Goal: Transaction & Acquisition: Subscribe to service/newsletter

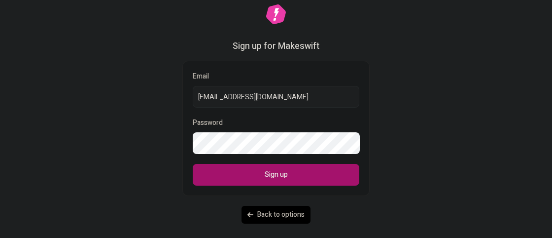
drag, startPoint x: 270, startPoint y: 101, endPoint x: 184, endPoint y: 106, distance: 86.4
click at [193, 106] on input "[EMAIL_ADDRESS][DOMAIN_NAME]" at bounding box center [276, 97] width 167 height 22
click at [245, 101] on input "[EMAIL_ADDRESS][DOMAIN_NAME]" at bounding box center [276, 97] width 167 height 22
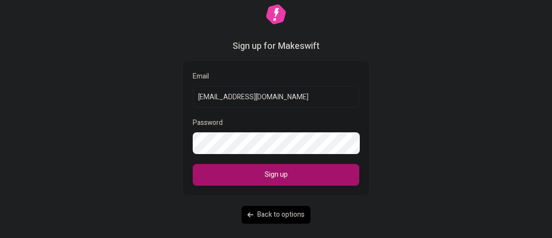
paste input "tst@mozej"
type input "[EMAIL_ADDRESS][DOMAIN_NAME]"
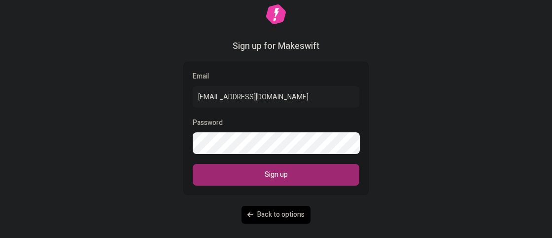
click at [250, 173] on button "Sign up" at bounding box center [276, 175] width 167 height 22
click at [250, 177] on button "Sign up" at bounding box center [276, 175] width 167 height 22
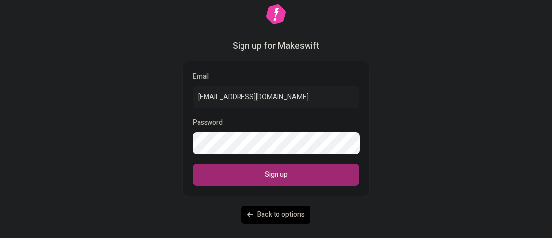
click at [250, 177] on button "Sign up" at bounding box center [276, 175] width 167 height 22
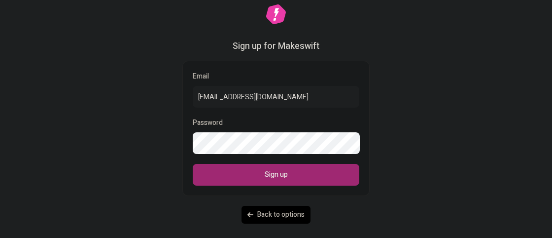
click at [250, 177] on button "Sign up" at bounding box center [276, 175] width 167 height 22
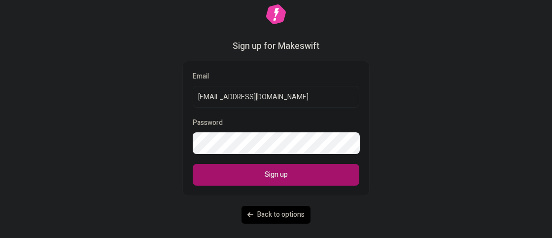
drag, startPoint x: 257, startPoint y: 100, endPoint x: 98, endPoint y: 99, distance: 158.7
click at [193, 99] on input "[EMAIL_ADDRESS][DOMAIN_NAME]" at bounding box center [276, 97] width 167 height 22
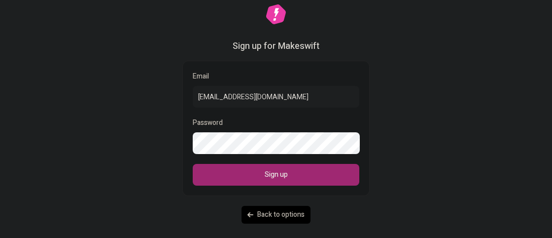
click at [250, 172] on button "Sign up" at bounding box center [276, 175] width 167 height 22
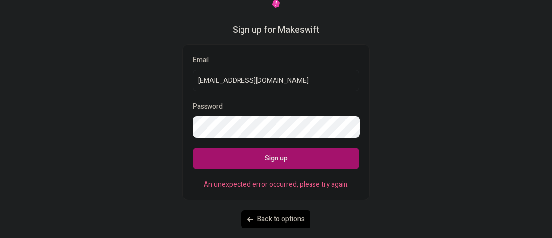
drag, startPoint x: 214, startPoint y: 78, endPoint x: 169, endPoint y: 85, distance: 45.9
click at [193, 85] on input "[EMAIL_ADDRESS][DOMAIN_NAME]" at bounding box center [276, 81] width 167 height 22
drag, startPoint x: 244, startPoint y: 77, endPoint x: 197, endPoint y: 83, distance: 47.3
click at [197, 83] on input "[EMAIL_ADDRESS][DOMAIN_NAME]" at bounding box center [276, 81] width 167 height 22
type input "[EMAIL_ADDRESS][DOMAIN_NAME]"
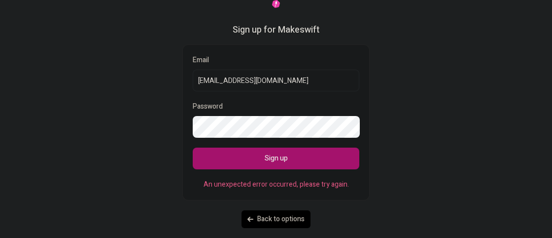
click at [193, 147] on button "Sign up" at bounding box center [276, 158] width 167 height 22
click at [264, 220] on span "Back to options" at bounding box center [280, 218] width 47 height 11
